Goal: Transaction & Acquisition: Purchase product/service

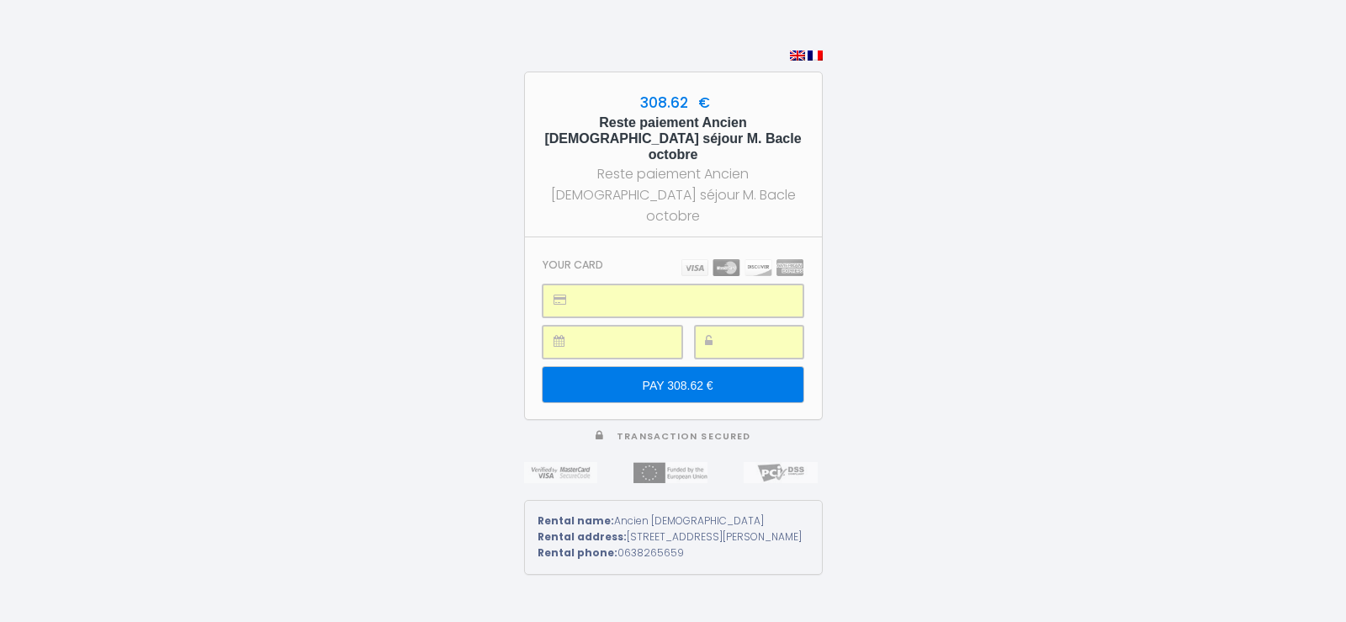
click at [662, 367] on input "PAY 308.62 €" at bounding box center [673, 384] width 260 height 35
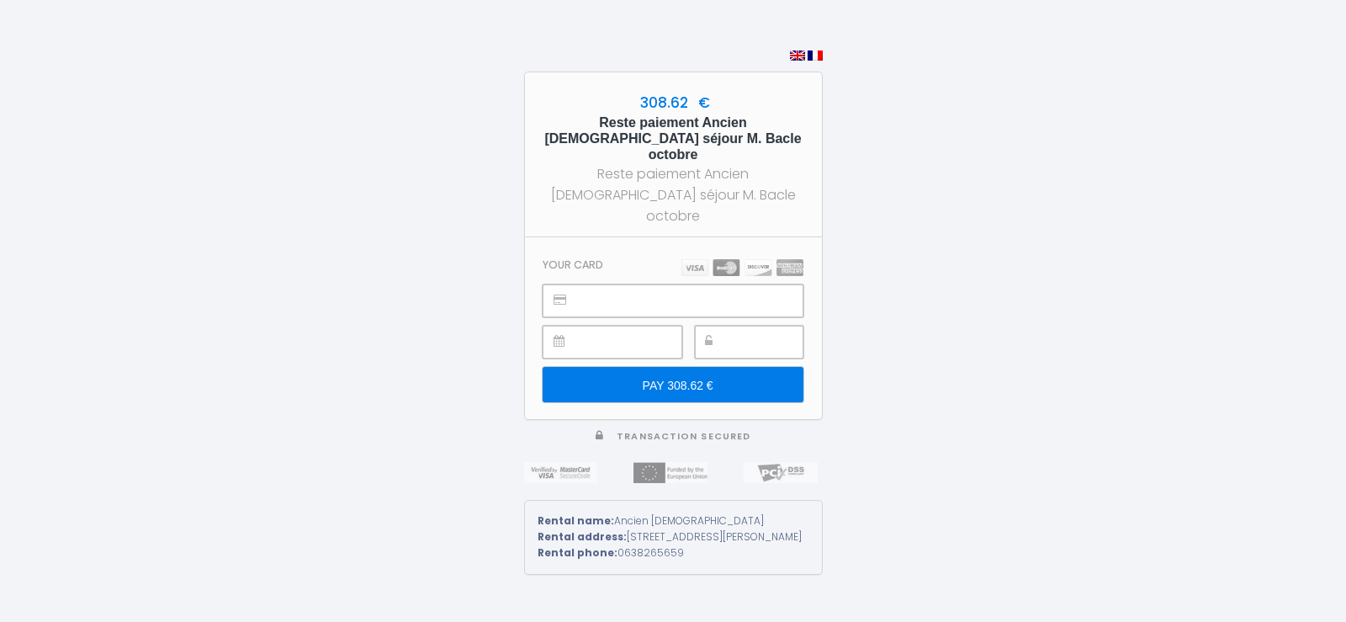
type input "PAY 308.62 €"
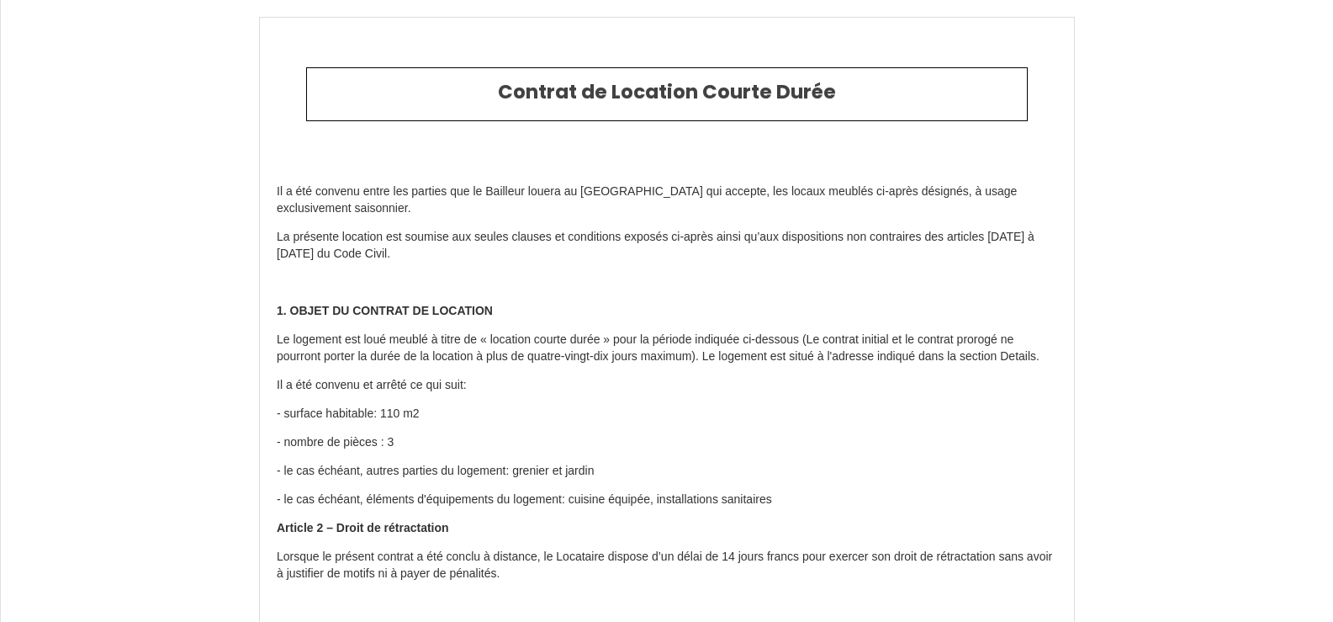
scroll to position [4751, 0]
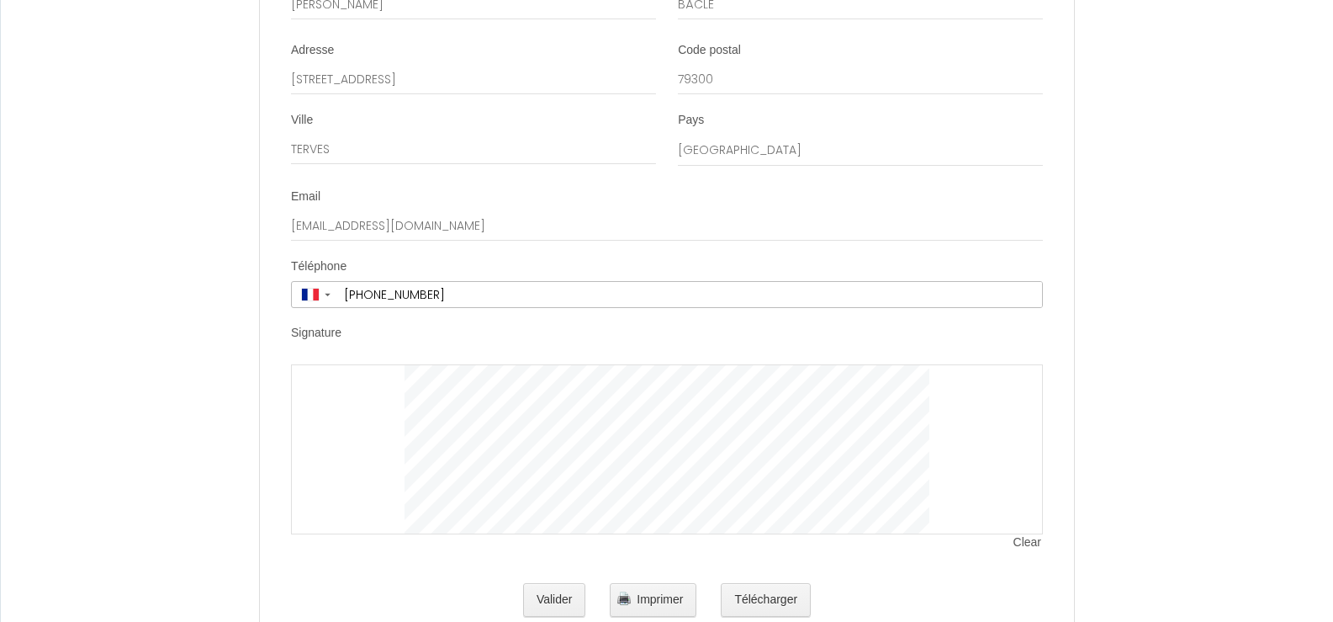
click at [369, 428] on div at bounding box center [667, 449] width 752 height 170
drag, startPoint x: 342, startPoint y: 416, endPoint x: 349, endPoint y: 476, distance: 60.2
click at [349, 476] on div at bounding box center [667, 449] width 752 height 170
click at [343, 426] on div at bounding box center [667, 449] width 752 height 170
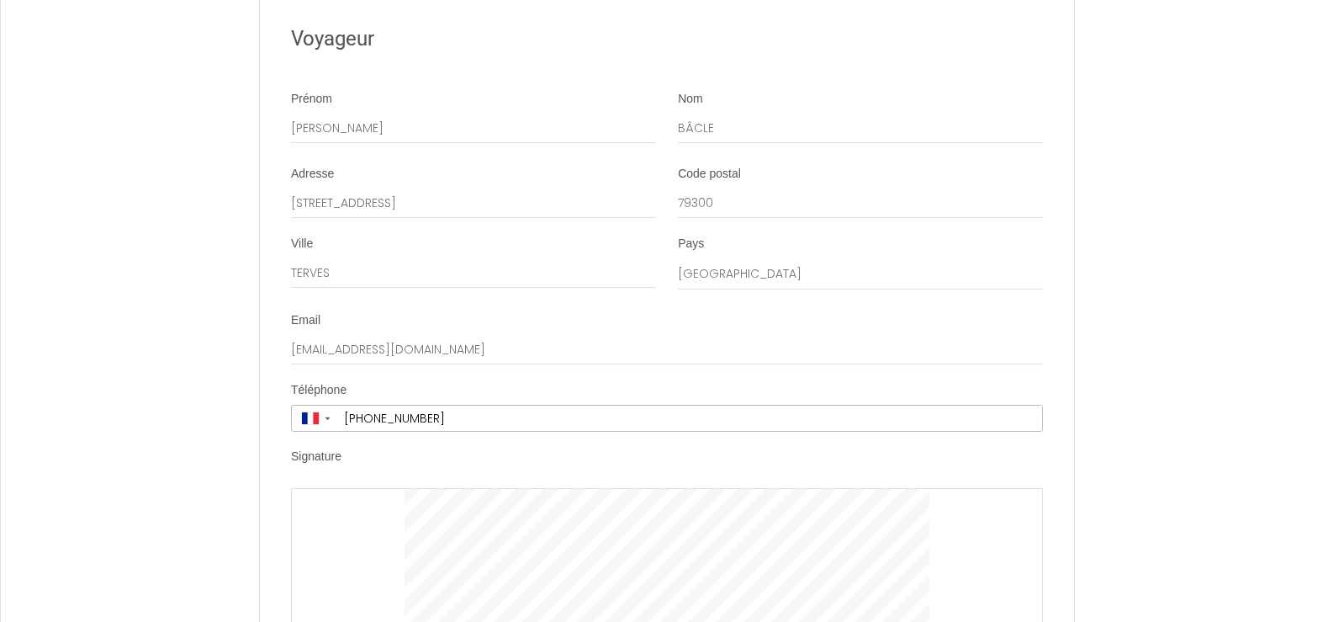
scroll to position [4821, 0]
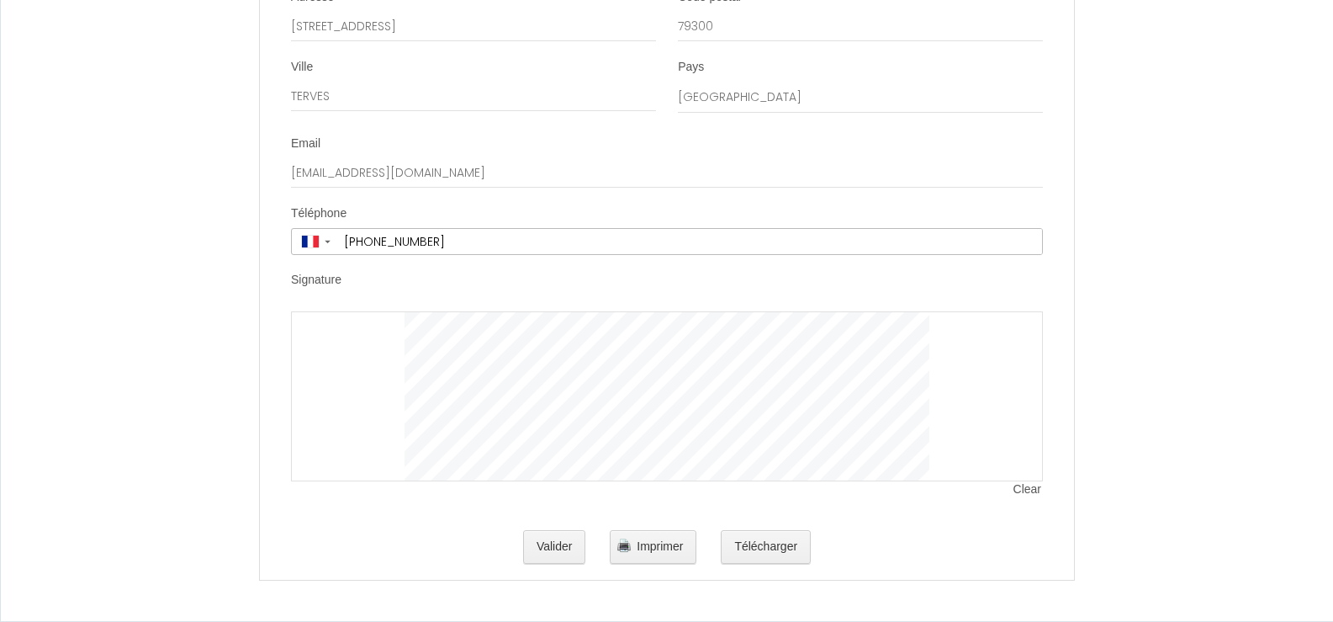
click at [353, 345] on div at bounding box center [667, 396] width 752 height 170
click at [1031, 490] on span "Clear" at bounding box center [1028, 489] width 29 height 17
click at [751, 540] on button "Télécharger" at bounding box center [766, 547] width 90 height 34
click at [546, 544] on button "Valider" at bounding box center [554, 547] width 63 height 34
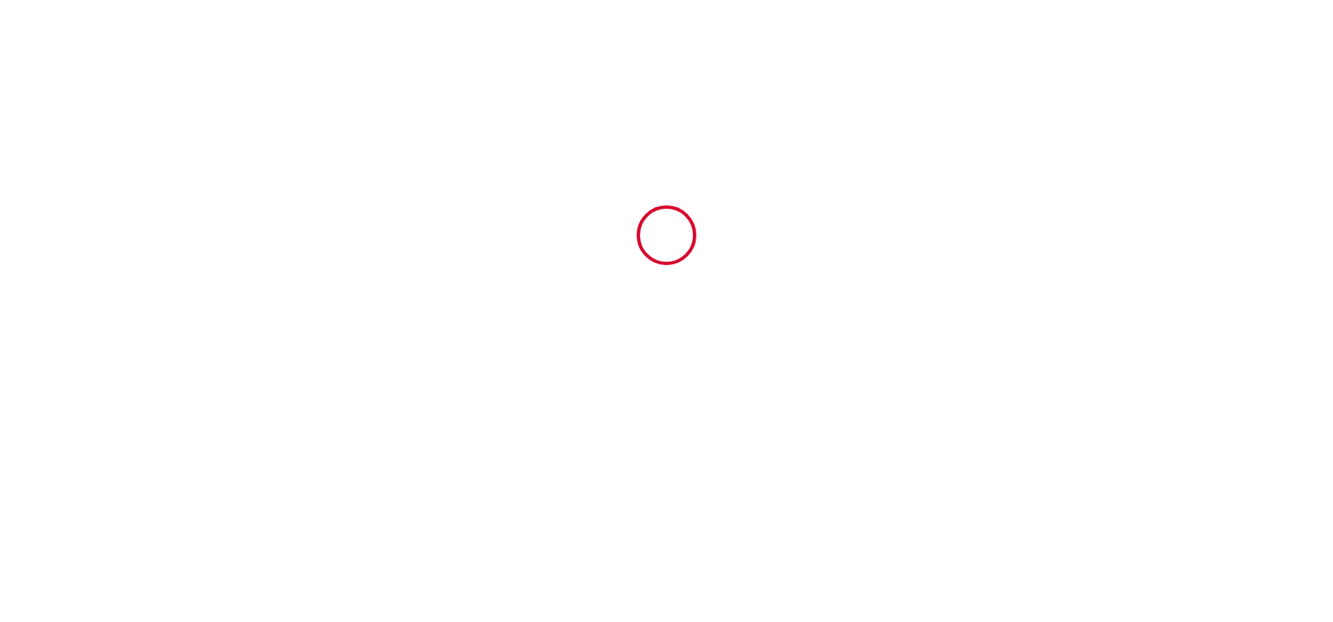
scroll to position [0, 0]
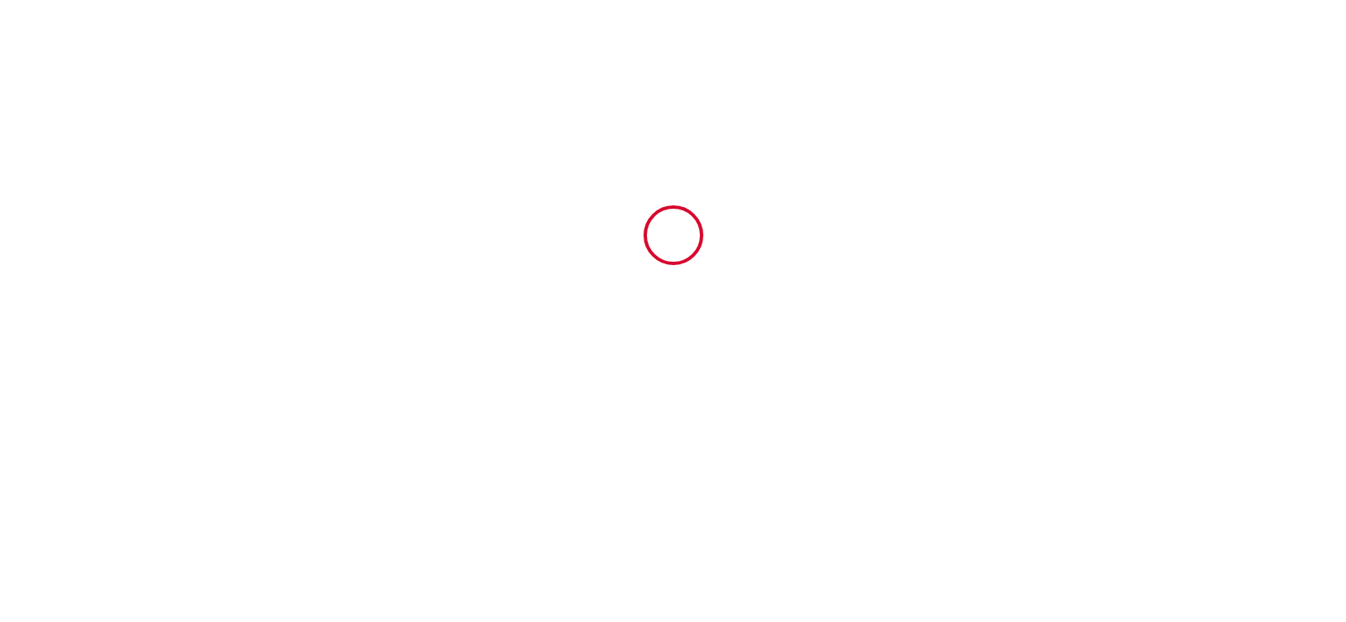
type input "19.2"
type input "70"
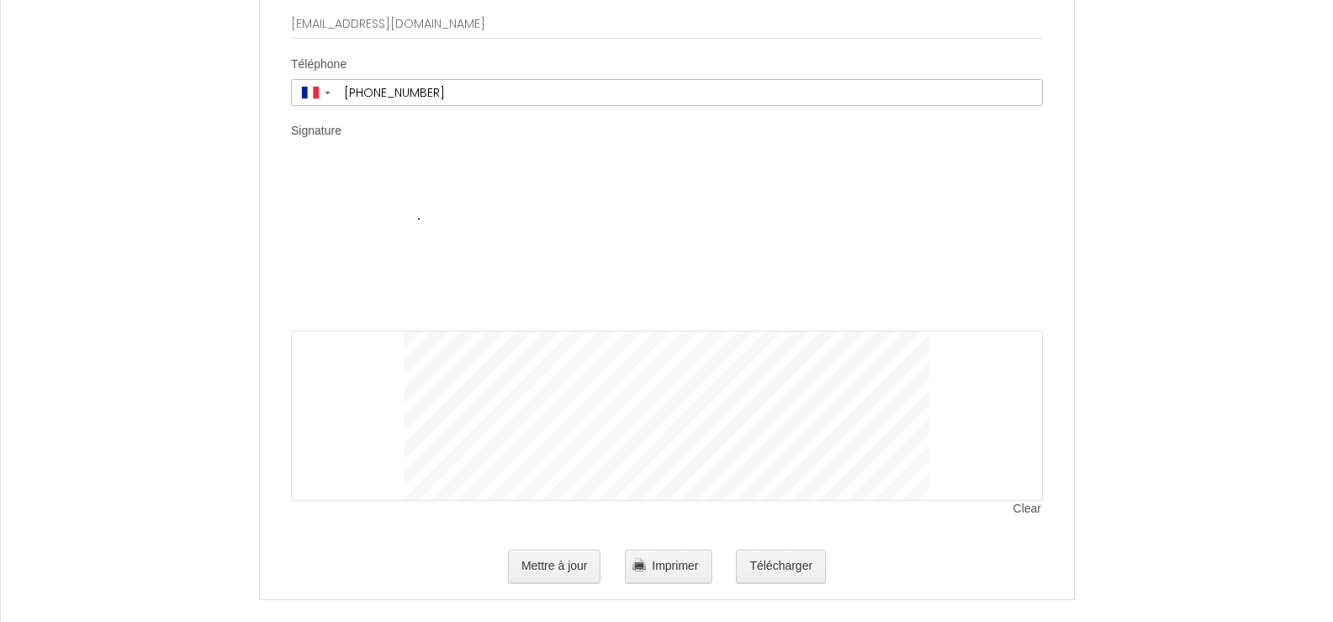
scroll to position [4989, 0]
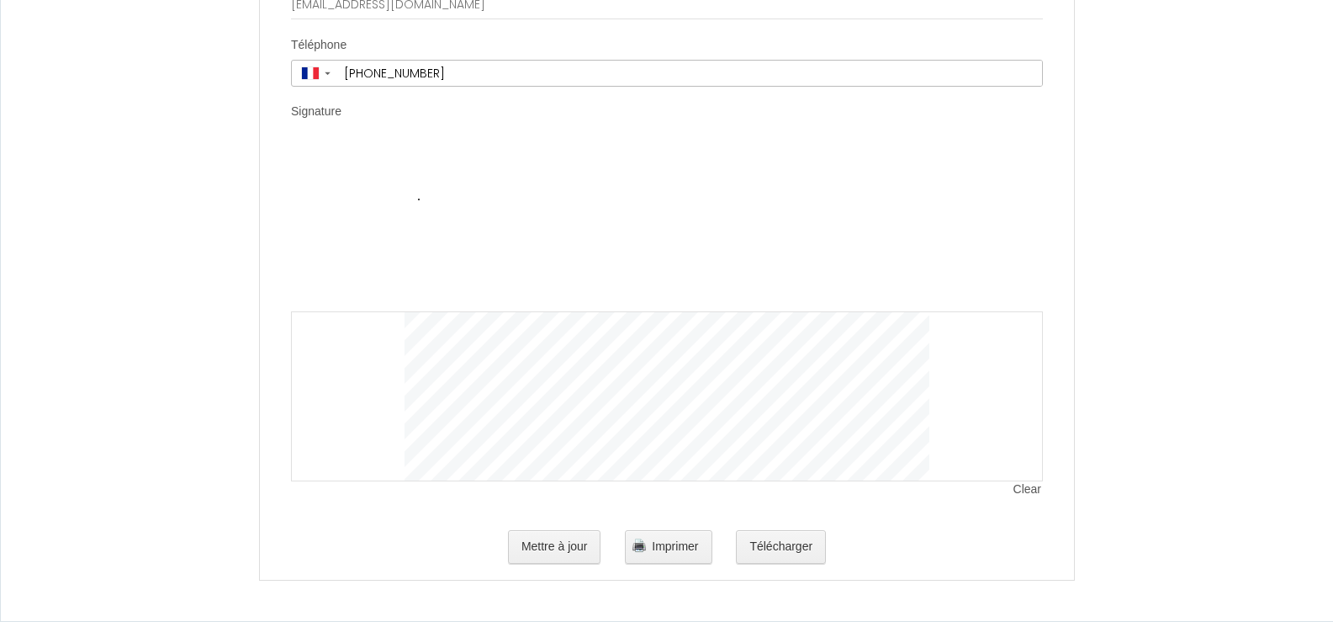
click at [333, 137] on li "Signature Clear" at bounding box center [667, 308] width 813 height 411
click at [321, 313] on div at bounding box center [667, 396] width 752 height 170
click at [312, 328] on div at bounding box center [667, 396] width 752 height 170
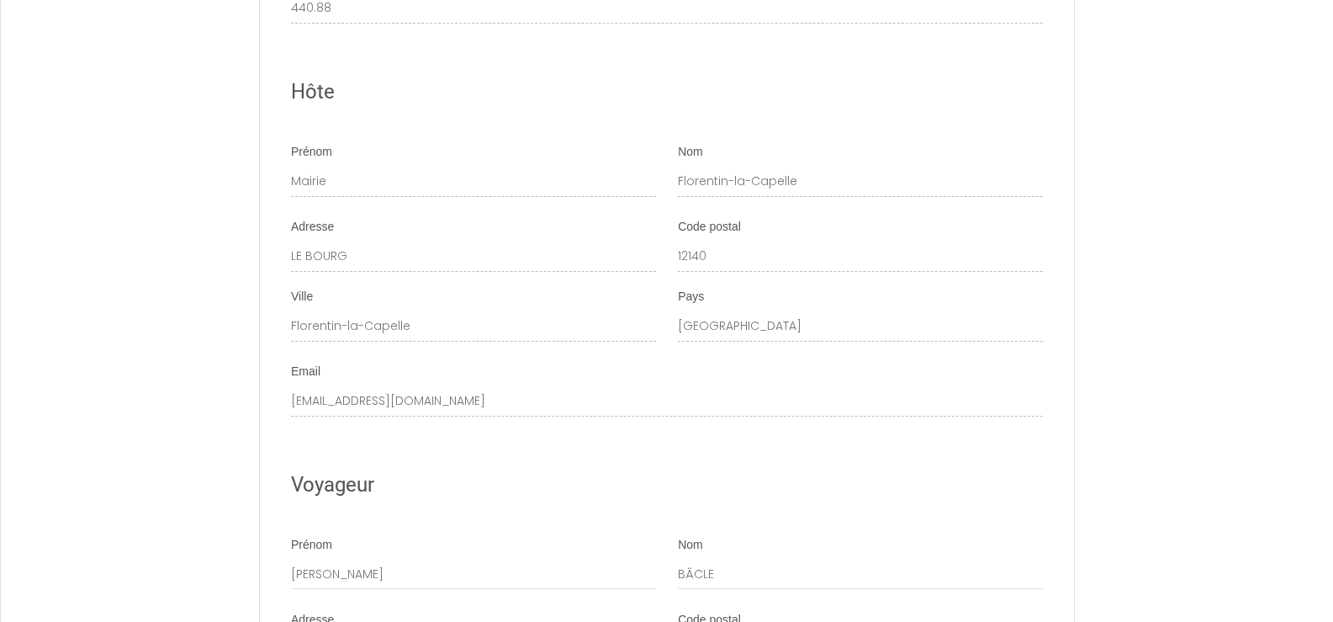
scroll to position [4148, 0]
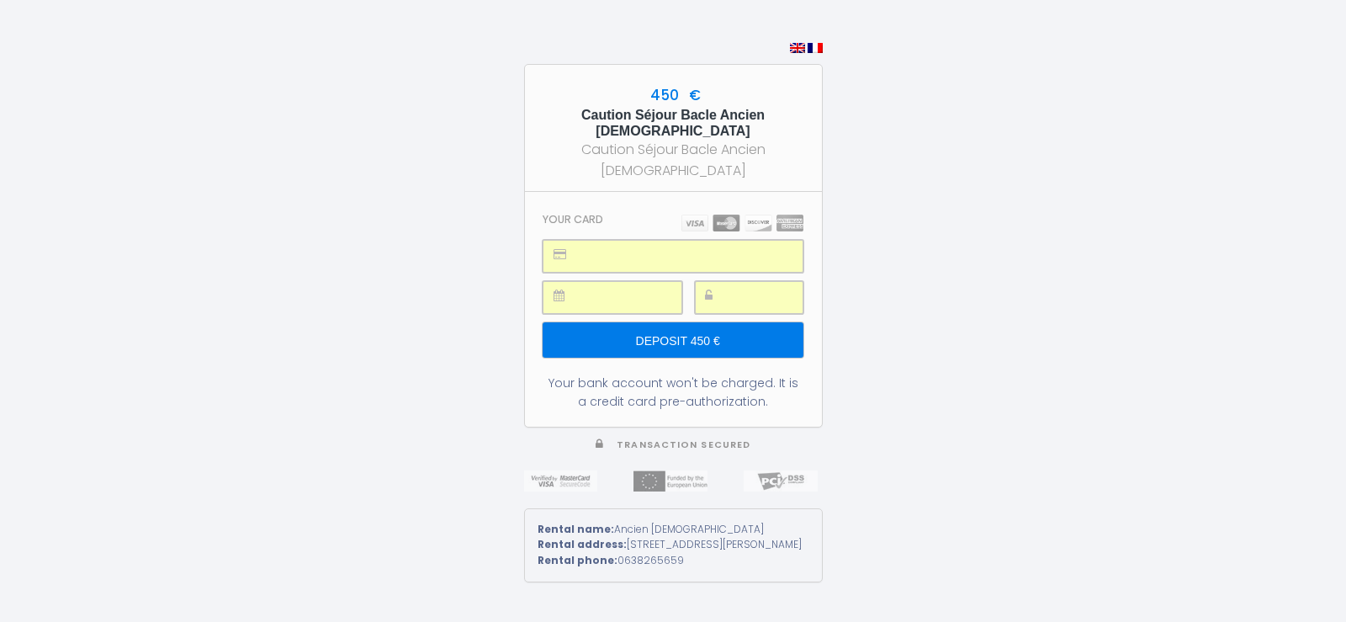
click at [665, 322] on input "Deposit 450 €" at bounding box center [673, 339] width 260 height 35
